Goal: Check status: Check status

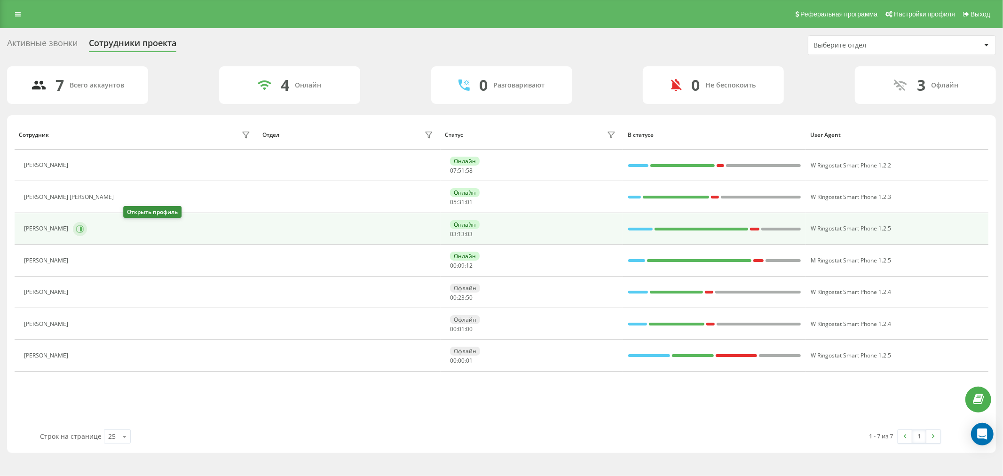
click at [84, 229] on icon at bounding box center [80, 229] width 8 height 8
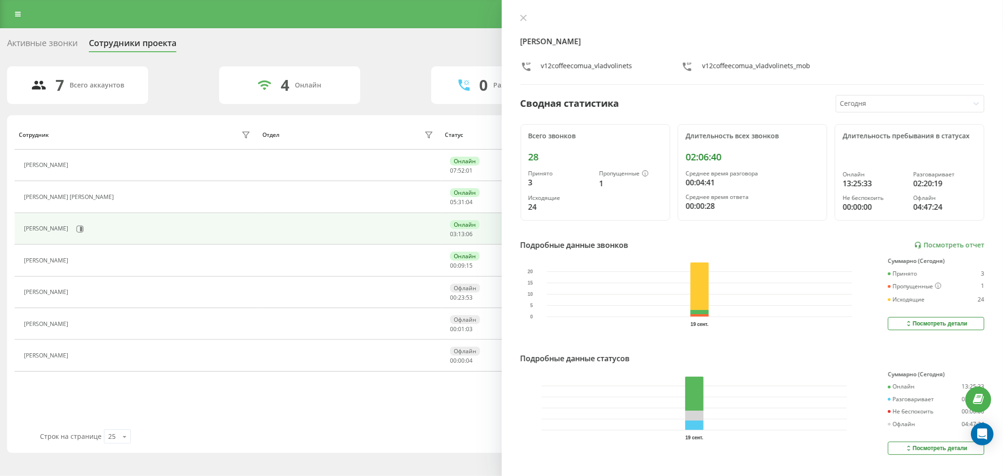
click at [694, 228] on div "[PERSON_NAME] v12coffeecomua_vladvolinets v12coffeecomua_vladvolinets_mob Сводн…" at bounding box center [753, 238] width 502 height 476
click at [523, 17] on icon at bounding box center [523, 18] width 6 height 6
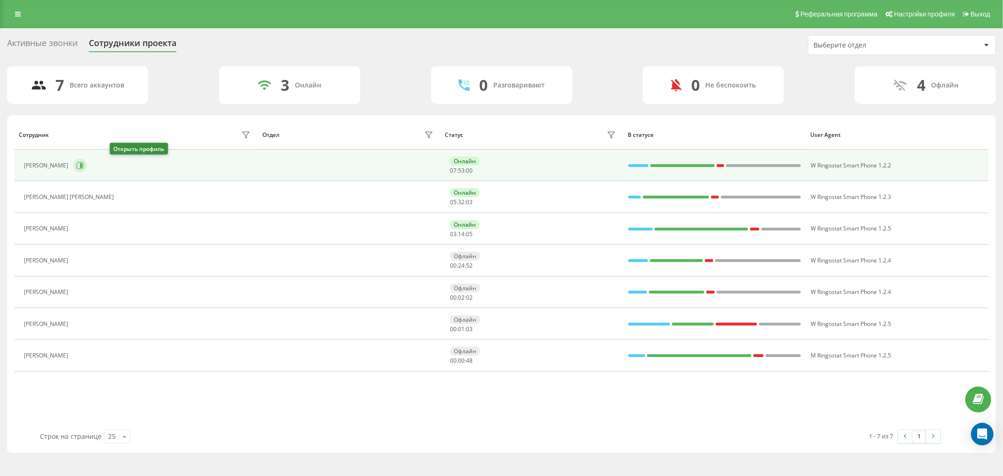
click at [82, 166] on icon at bounding box center [81, 165] width 2 height 5
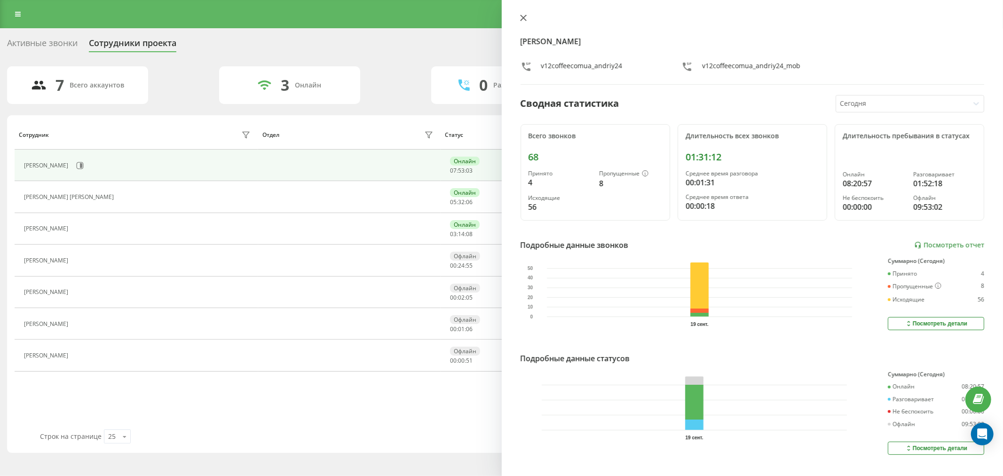
click at [525, 19] on icon at bounding box center [523, 18] width 7 height 7
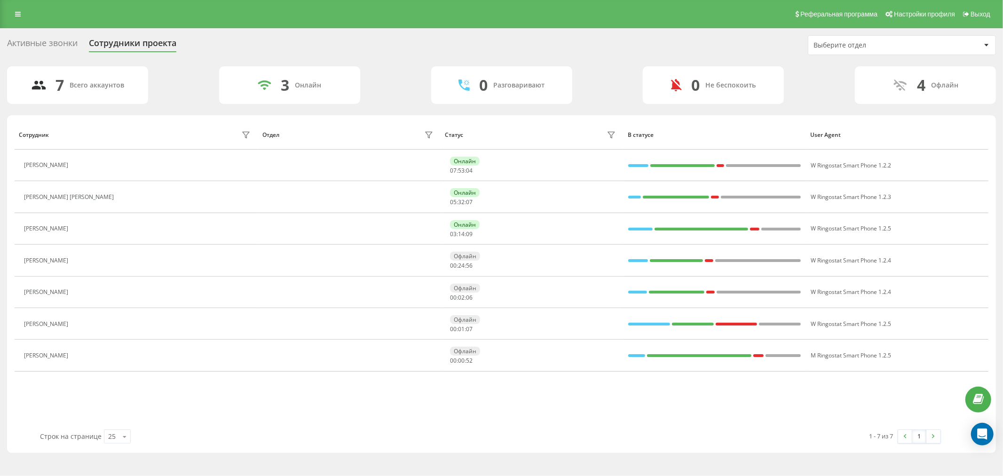
click at [82, 261] on icon at bounding box center [79, 261] width 8 height 8
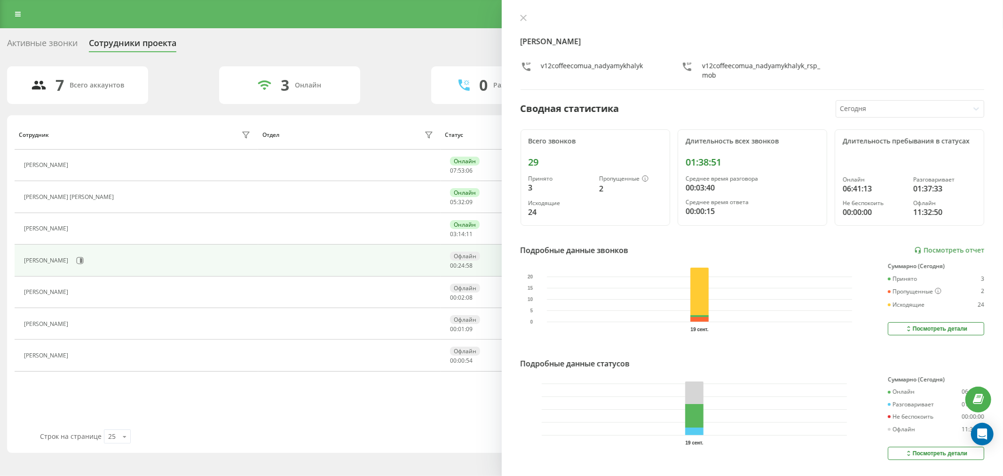
drag, startPoint x: 527, startPoint y: 16, endPoint x: 433, endPoint y: 28, distance: 94.9
click at [527, 16] on button at bounding box center [523, 18] width 12 height 9
